Goal: Task Accomplishment & Management: Complete application form

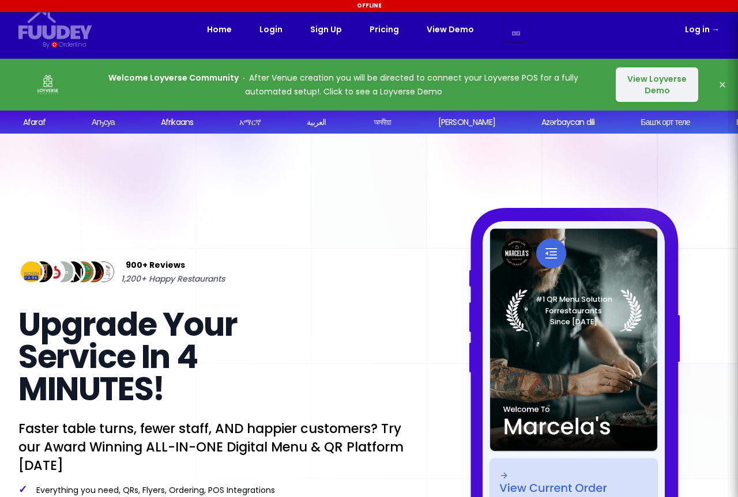
select select "en"
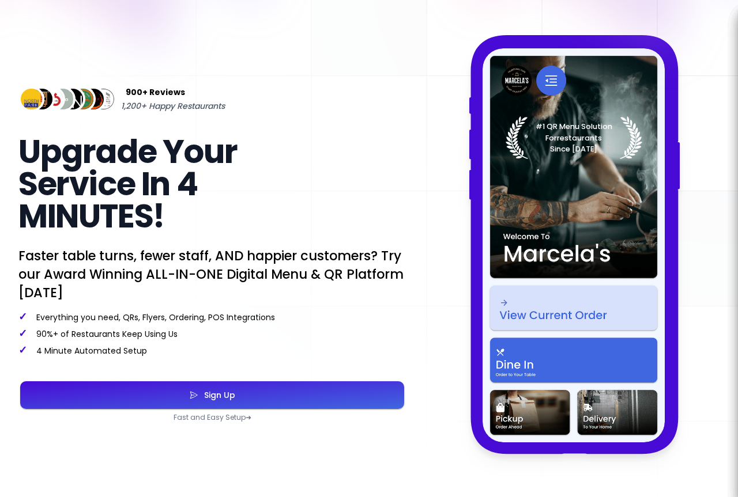
select select "en"
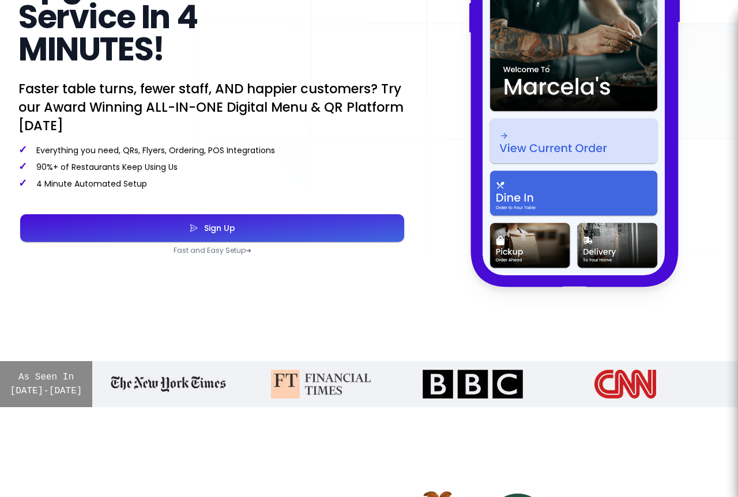
scroll to position [346, 0]
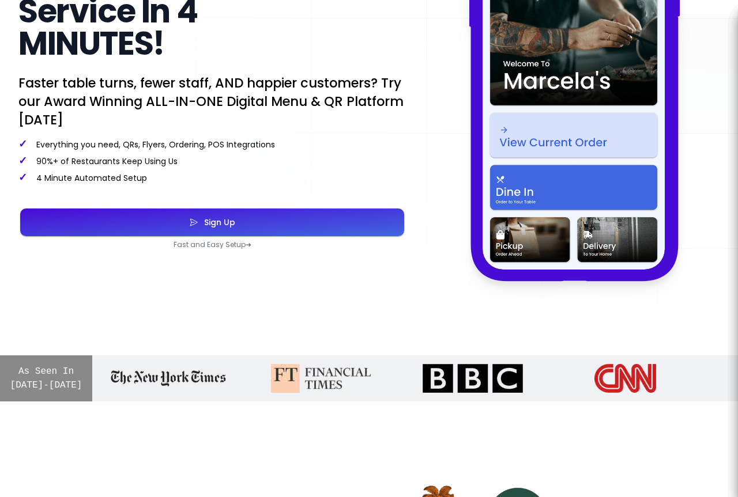
click at [204, 218] on div "Sign Up" at bounding box center [216, 222] width 37 height 8
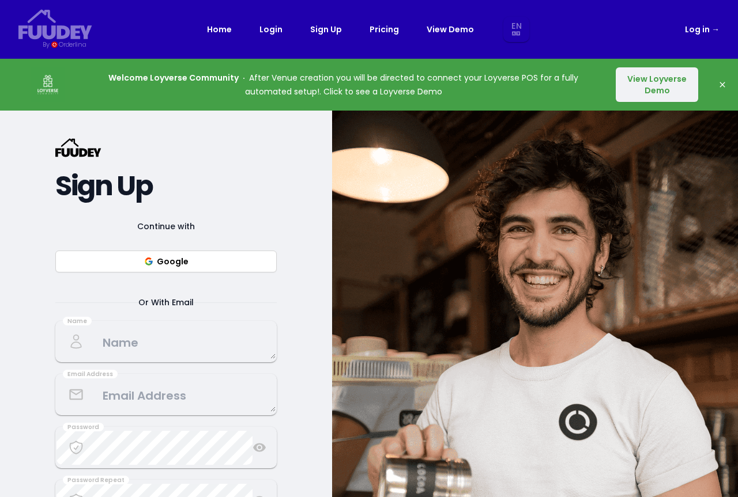
select select "en"
click at [198, 255] on button "Google" at bounding box center [165, 262] width 221 height 22
select select "en"
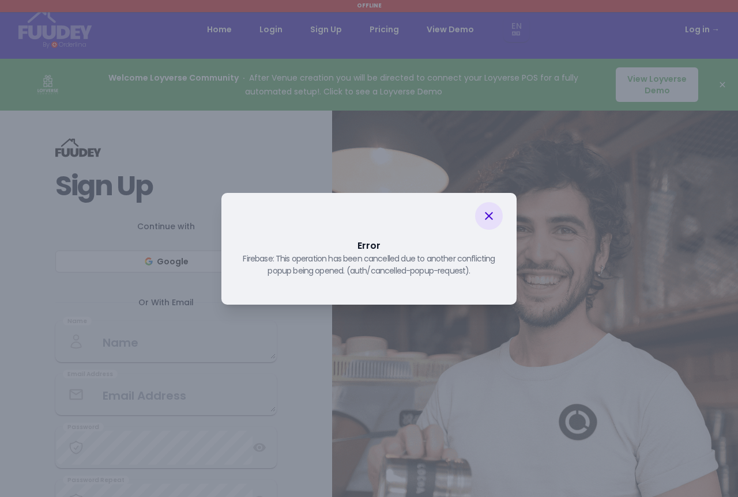
select select "en"
click at [483, 216] on icon at bounding box center [489, 216] width 14 height 14
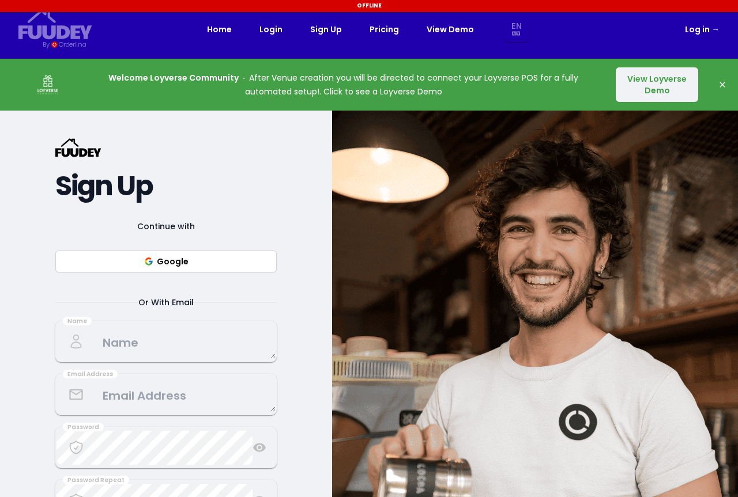
select select "en"
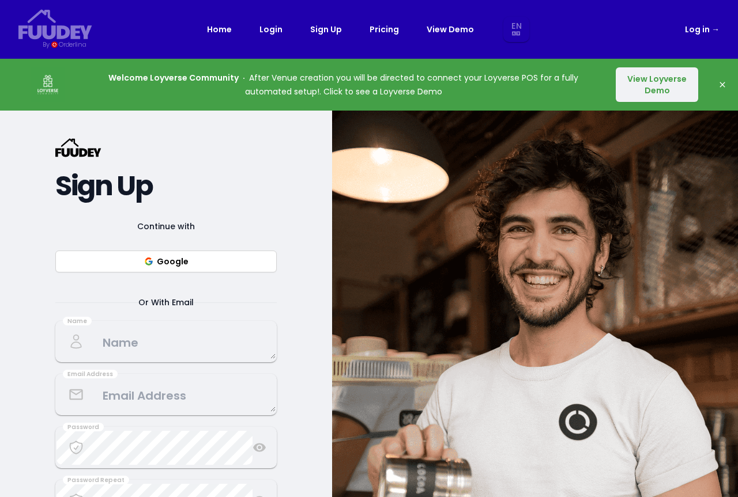
select select "en"
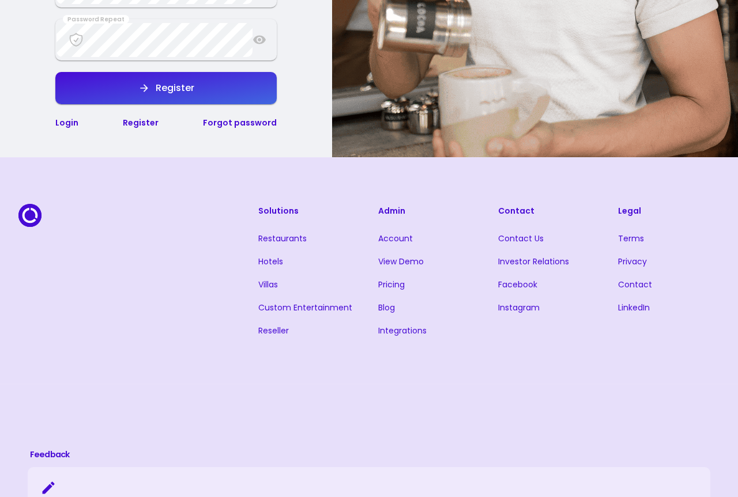
scroll to position [173, 0]
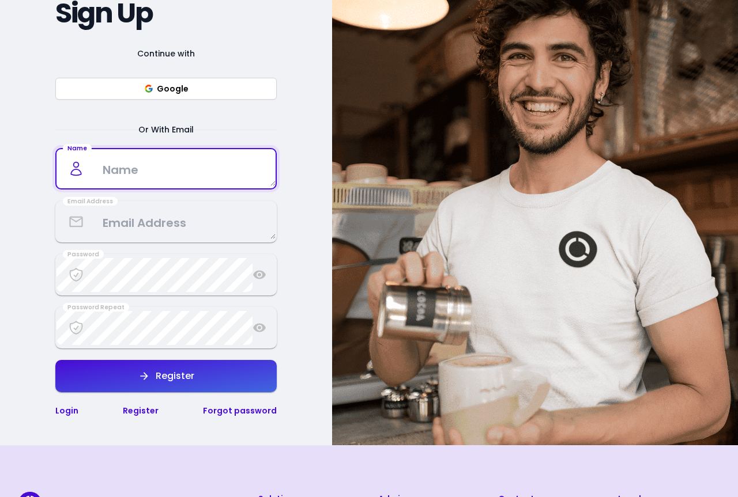
click at [199, 163] on textarea at bounding box center [165, 169] width 219 height 34
type textarea "[PERSON_NAME]"
type textarea "[EMAIL_ADDRESS][DOMAIN_NAME]"
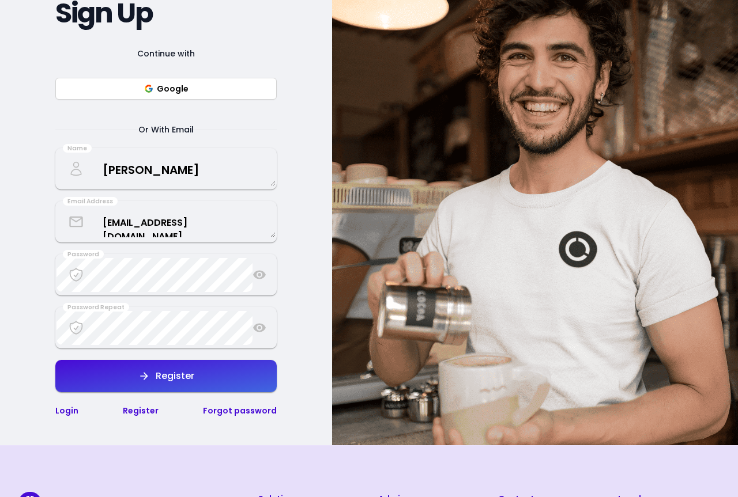
click at [145, 399] on div "Continue with Google Or With Email Name [PERSON_NAME] Email Address [EMAIL_ADDR…" at bounding box center [165, 232] width 221 height 371
click at [155, 388] on button "Register" at bounding box center [165, 376] width 221 height 32
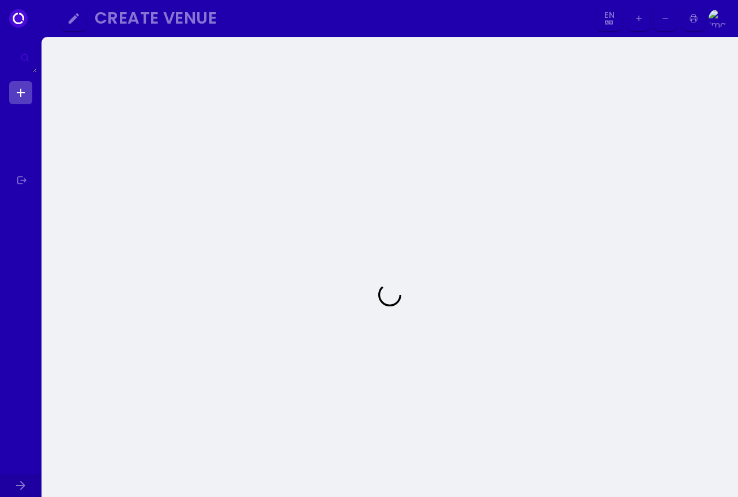
select select "en"
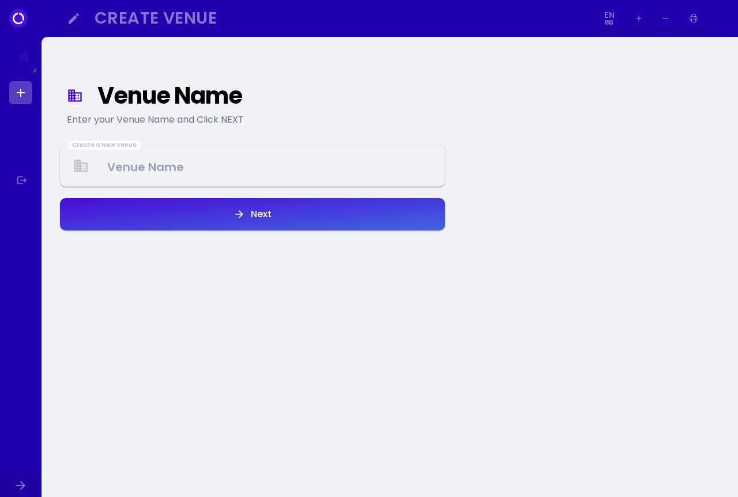
click at [313, 173] on Venue at bounding box center [252, 166] width 383 height 34
select select "en"
click at [283, 161] on Venue at bounding box center [252, 166] width 383 height 34
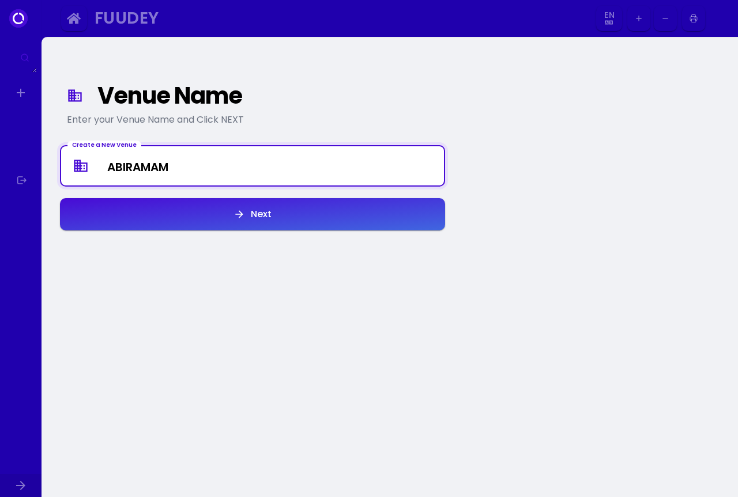
type Venue "ABIRAMAM"
click at [259, 205] on button "Next" at bounding box center [252, 214] width 385 height 32
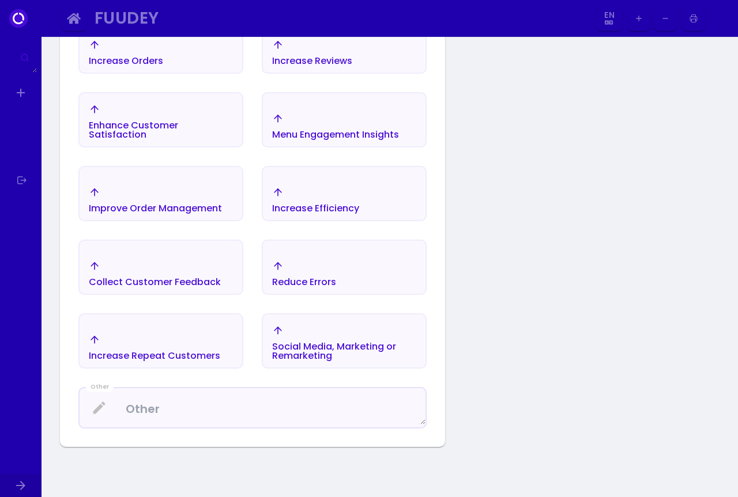
scroll to position [134, 0]
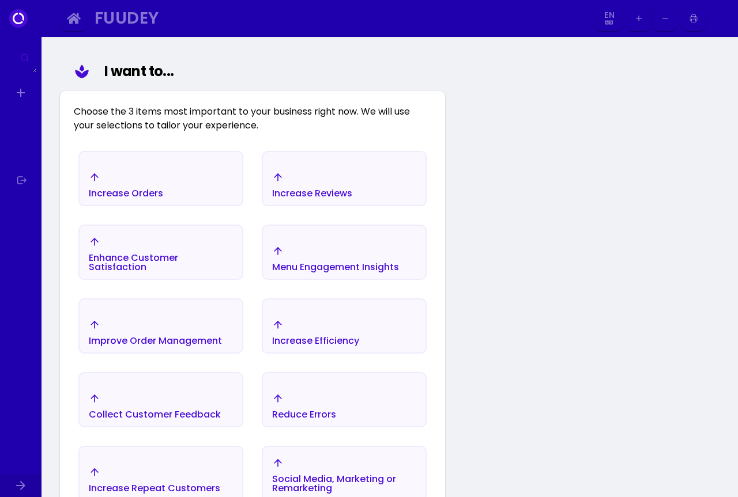
click at [121, 183] on div "Increase Orders" at bounding box center [126, 185] width 74 height 27
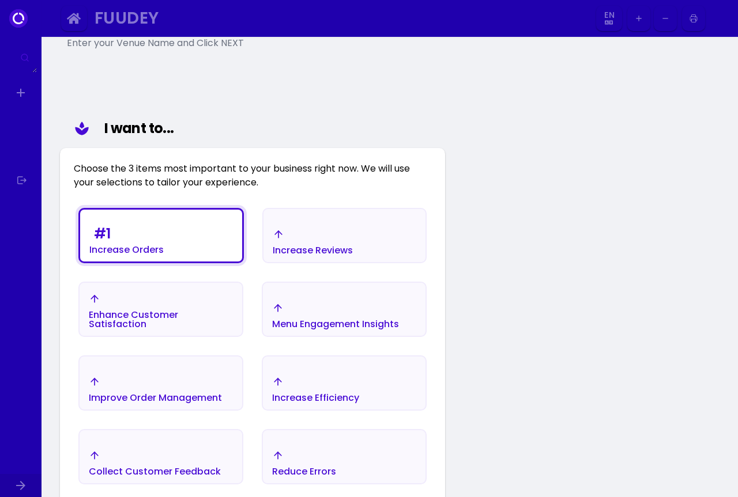
scroll to position [76, 0]
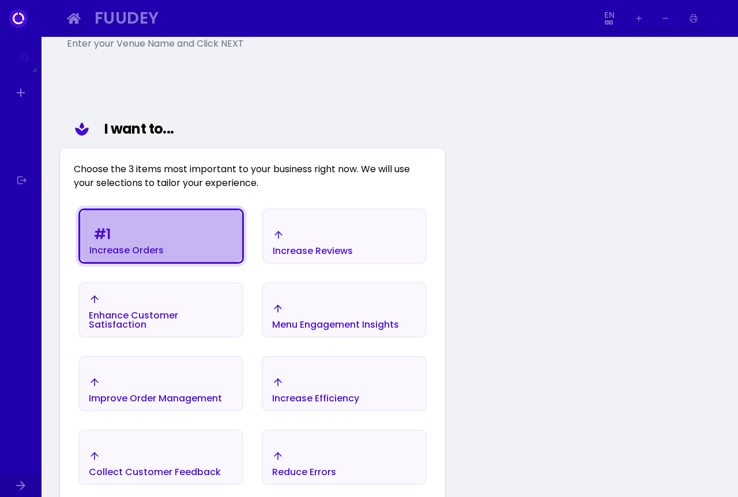
click at [134, 225] on div "# 1 Increase Orders" at bounding box center [126, 239] width 74 height 32
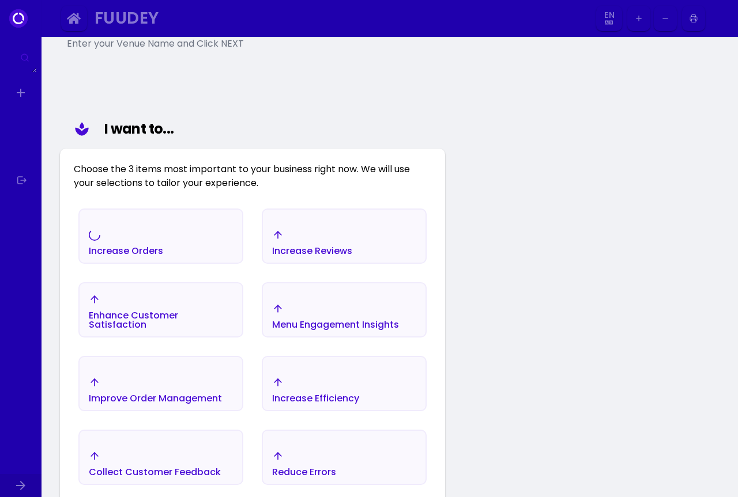
click at [138, 230] on div "Increase Orders" at bounding box center [126, 242] width 74 height 27
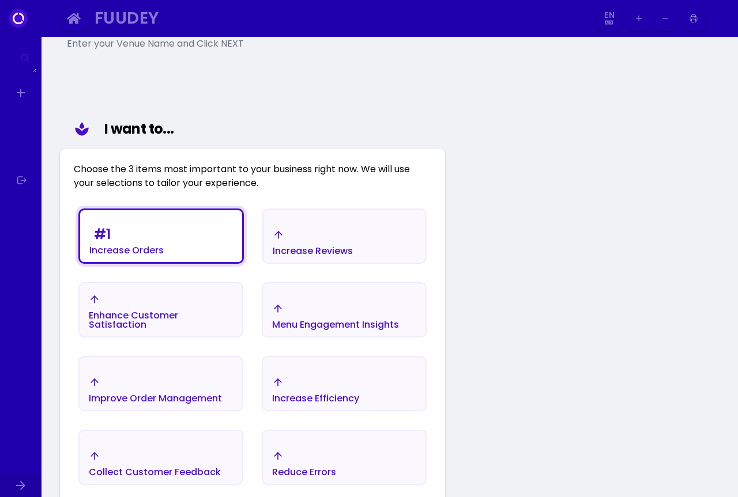
click at [149, 229] on div "# 1 Increase Orders" at bounding box center [126, 239] width 74 height 32
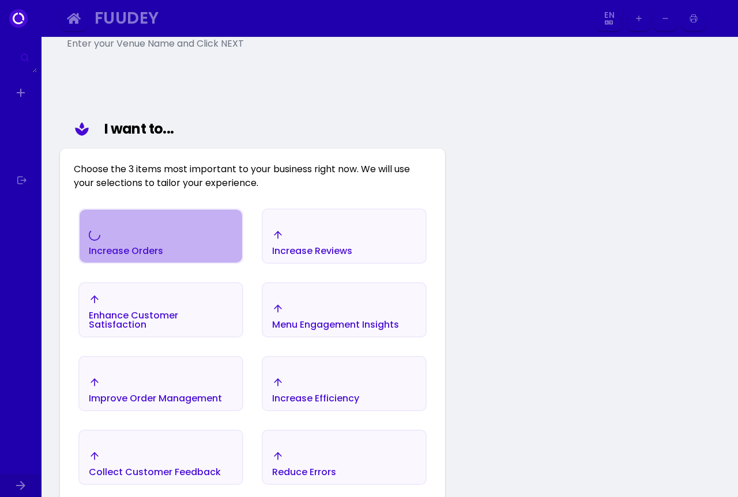
click at [149, 229] on div "Increase Orders" at bounding box center [161, 242] width 162 height 40
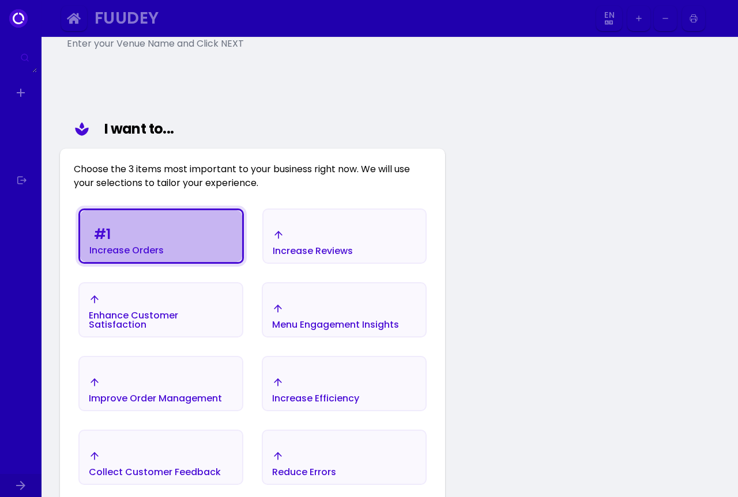
click at [149, 229] on div "# 1 Increase Orders" at bounding box center [126, 239] width 74 height 32
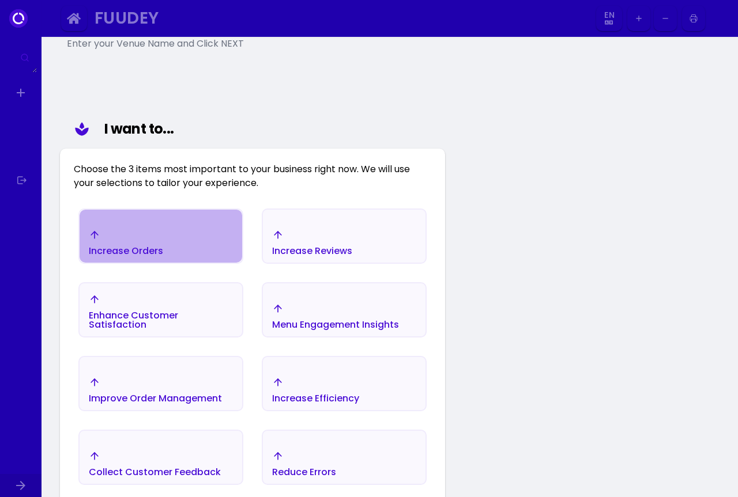
click at [149, 229] on div "Increase Orders" at bounding box center [161, 242] width 162 height 40
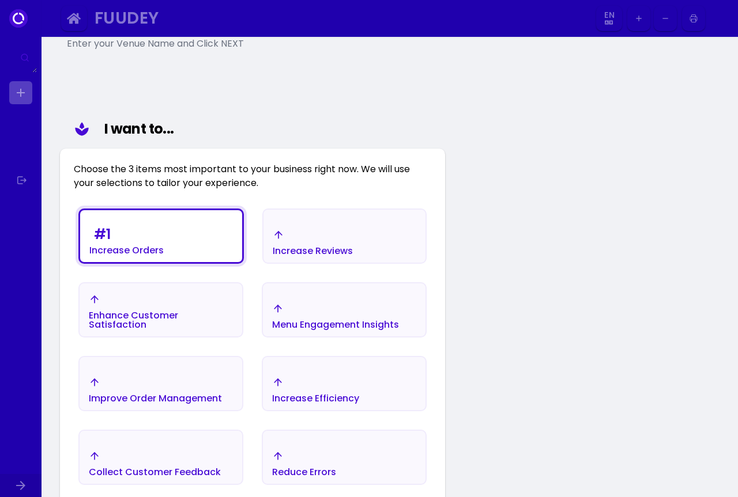
click at [24, 94] on link at bounding box center [20, 92] width 23 height 23
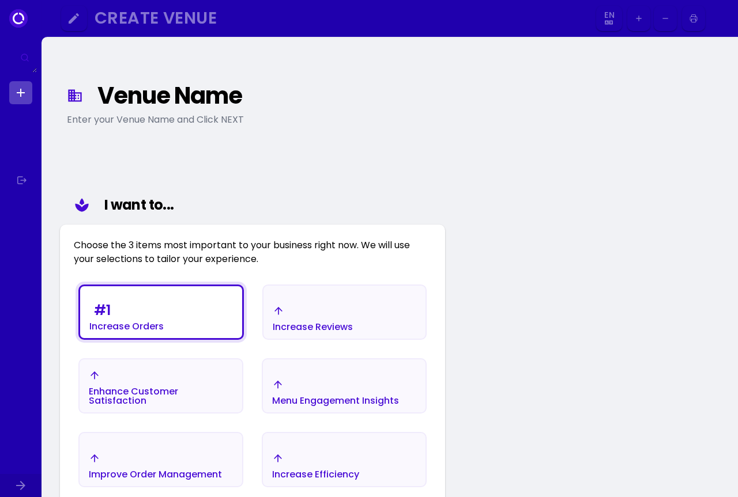
select select "en"
click at [184, 106] on div "Venue Name" at bounding box center [264, 95] width 335 height 21
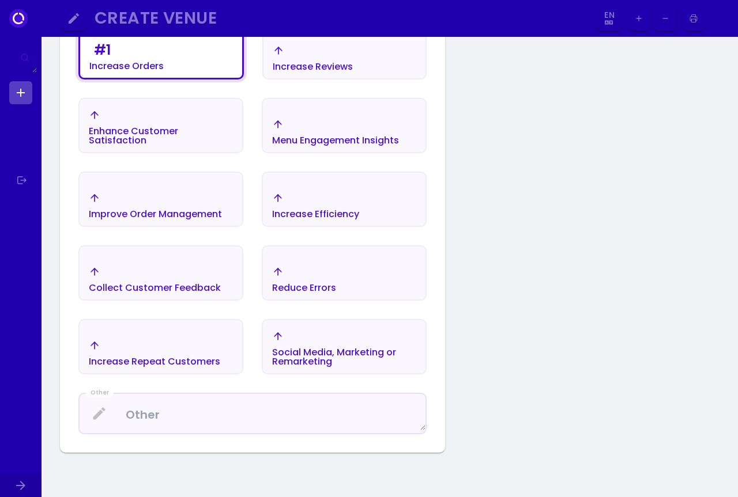
scroll to position [230, 0]
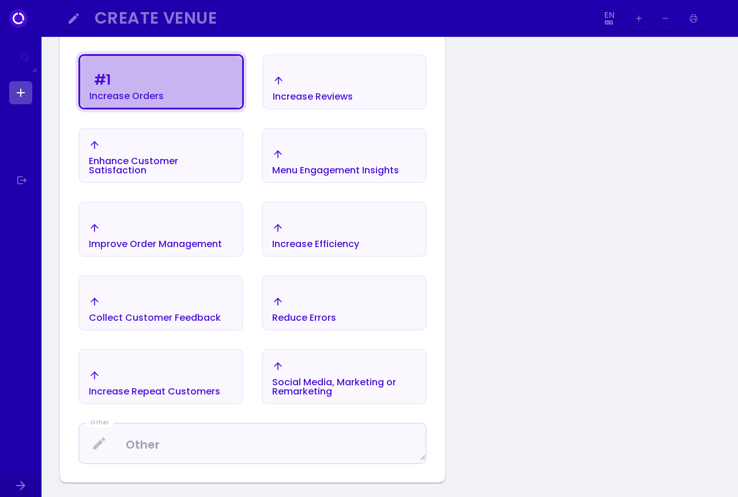
click at [155, 96] on div "Increase Orders" at bounding box center [126, 96] width 74 height 9
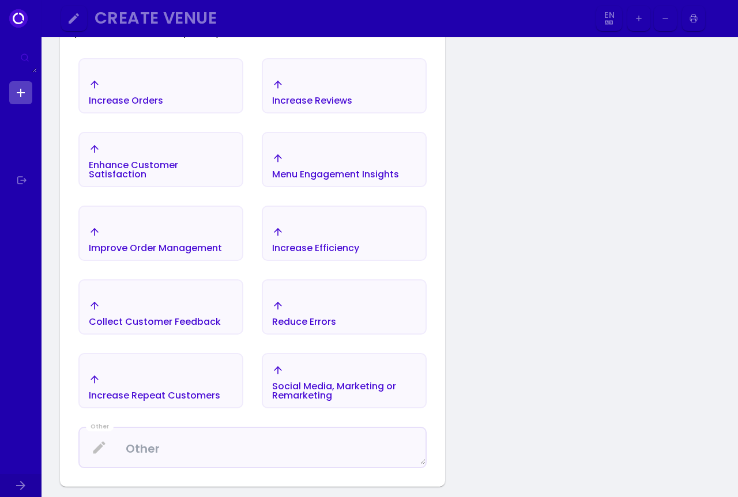
scroll to position [0, 0]
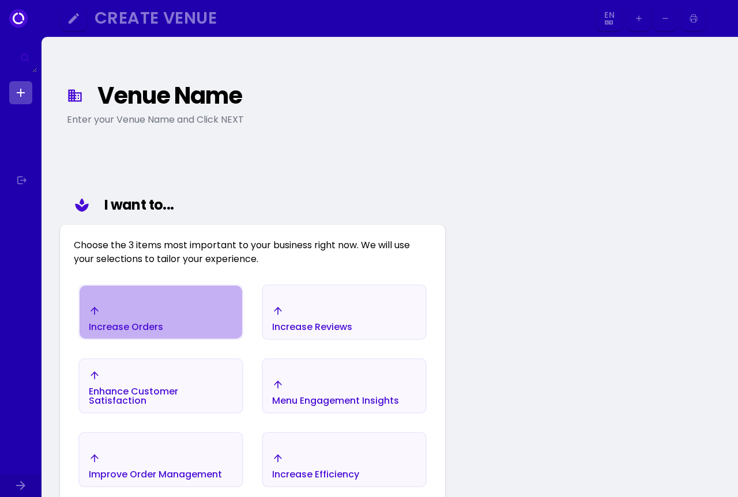
click at [130, 311] on div "Increase Orders" at bounding box center [126, 318] width 74 height 27
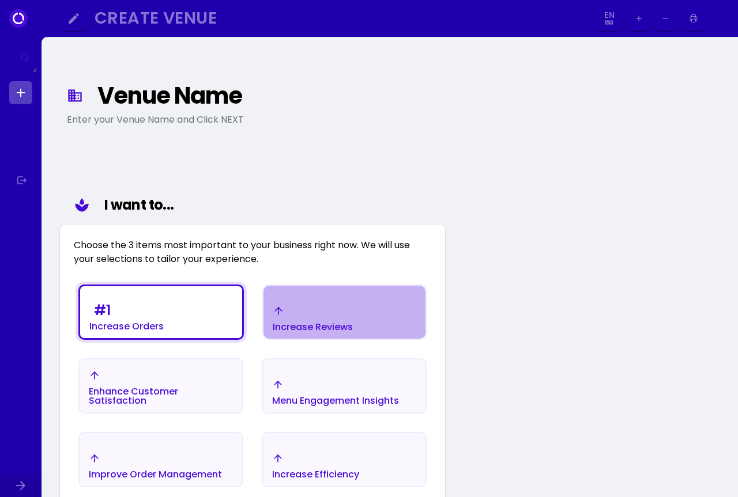
click at [317, 316] on div "Increase Reviews" at bounding box center [313, 318] width 80 height 27
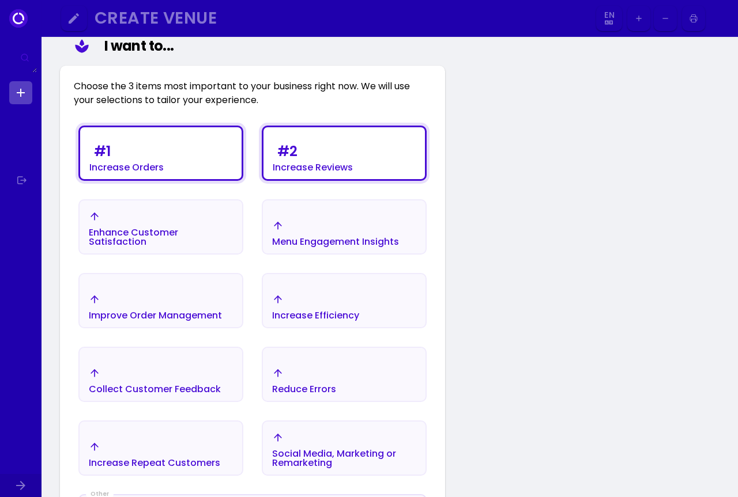
scroll to position [173, 0]
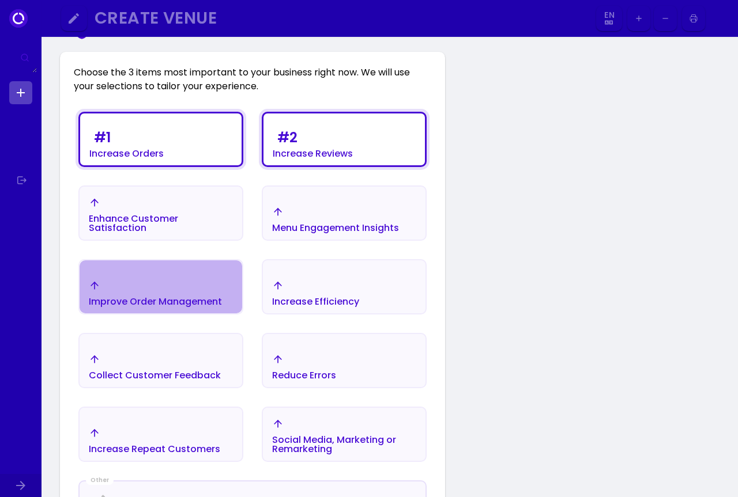
click at [176, 293] on div "Improve Order Management" at bounding box center [155, 293] width 133 height 27
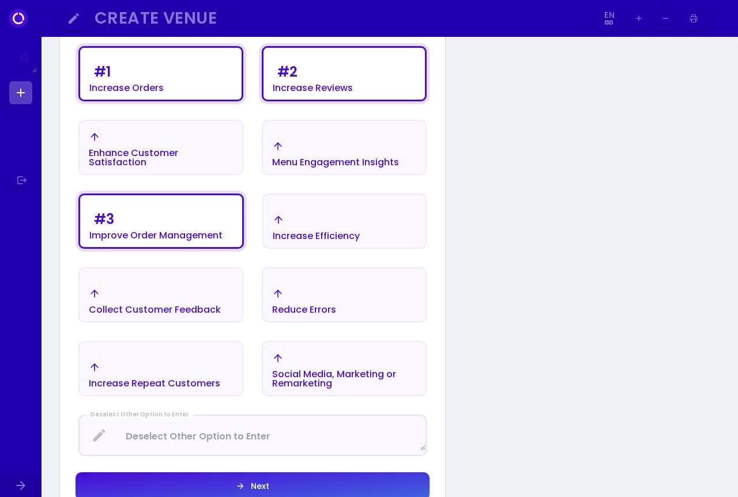
scroll to position [461, 0]
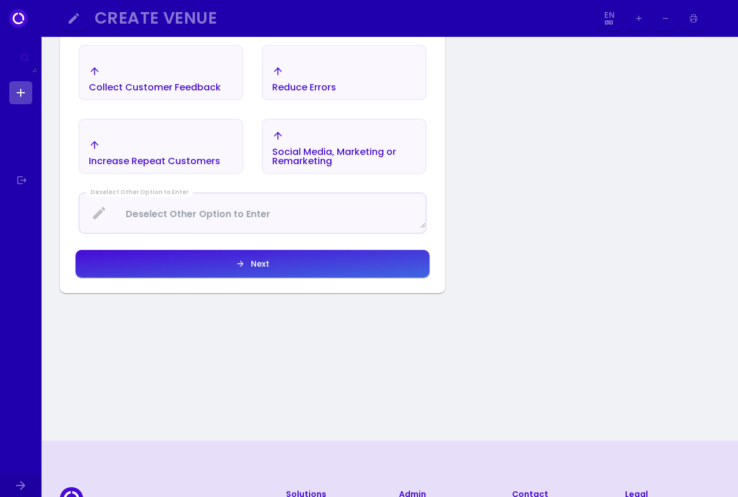
click at [266, 270] on button "Next" at bounding box center [252, 264] width 354 height 28
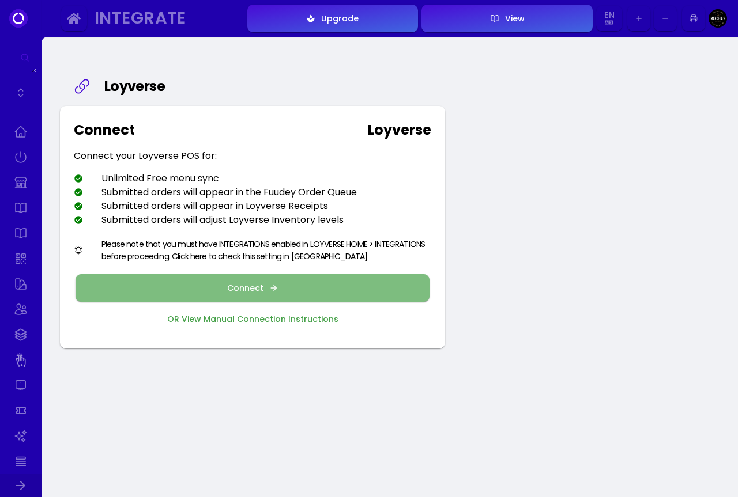
click at [221, 290] on button "Connect" at bounding box center [252, 288] width 354 height 28
